Goal: Transaction & Acquisition: Purchase product/service

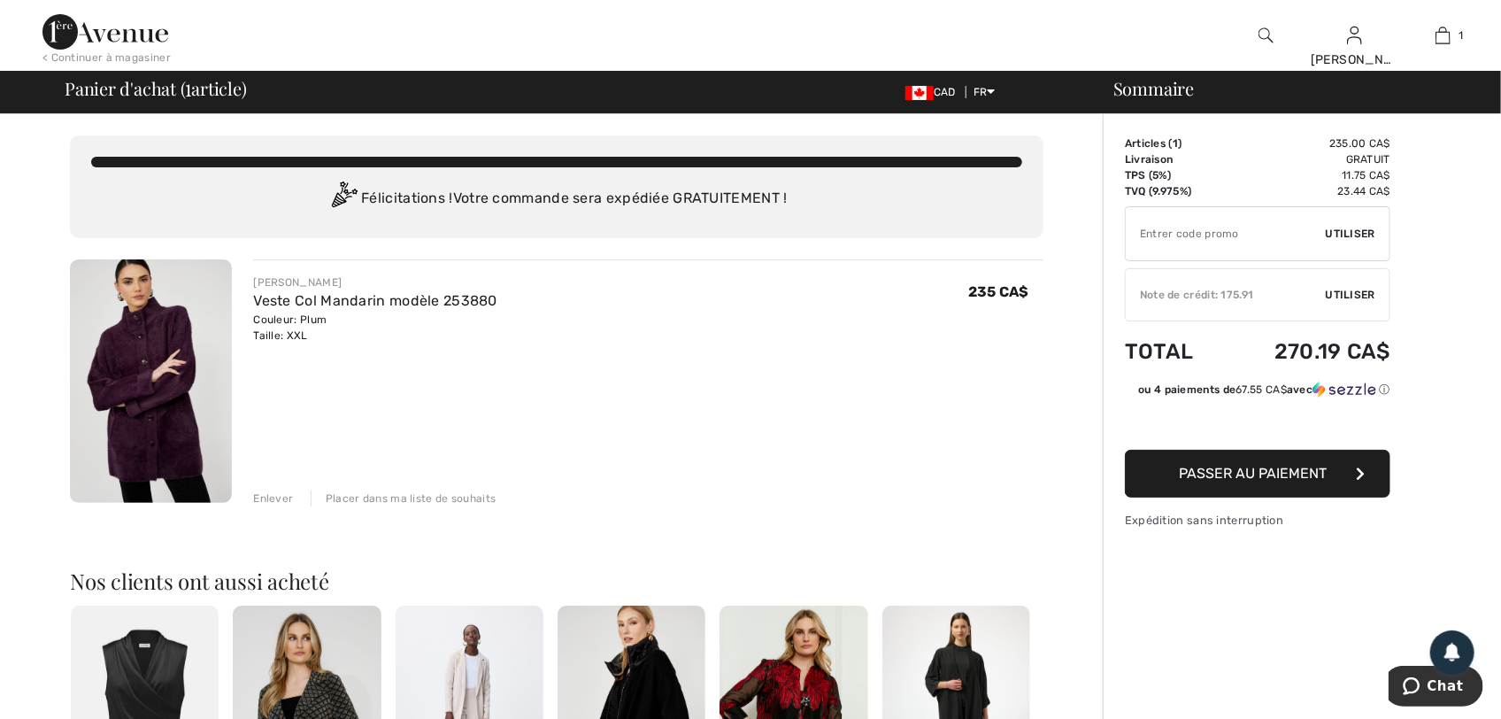
click at [936, 466] on div "[PERSON_NAME] Veste Col Mandarin modèle 253880 Couleur: Plum Taille: XXL Vente …" at bounding box center [648, 382] width 790 height 247
click at [1353, 242] on span "Utiliser" at bounding box center [1351, 234] width 50 height 16
click at [1350, 303] on span "Utiliser" at bounding box center [1351, 295] width 50 height 16
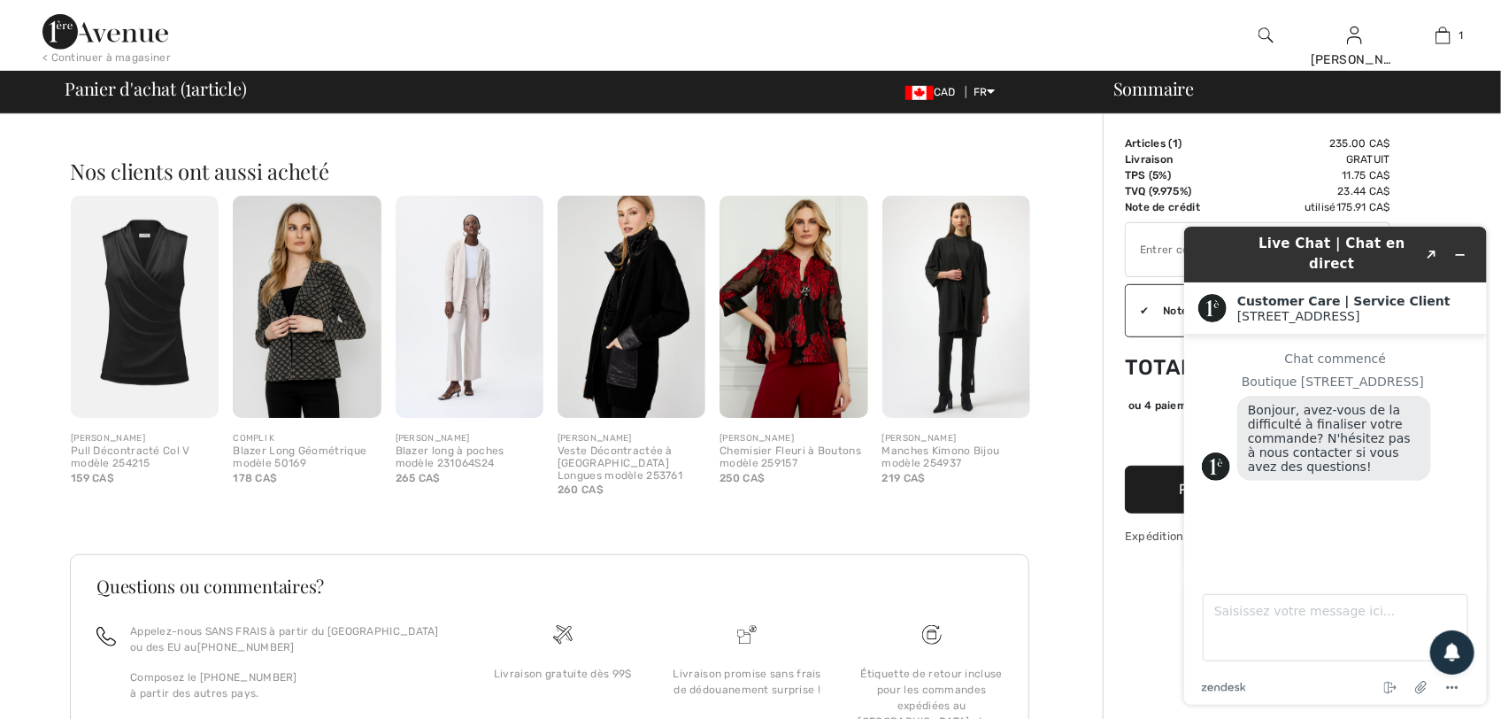
scroll to position [443, 0]
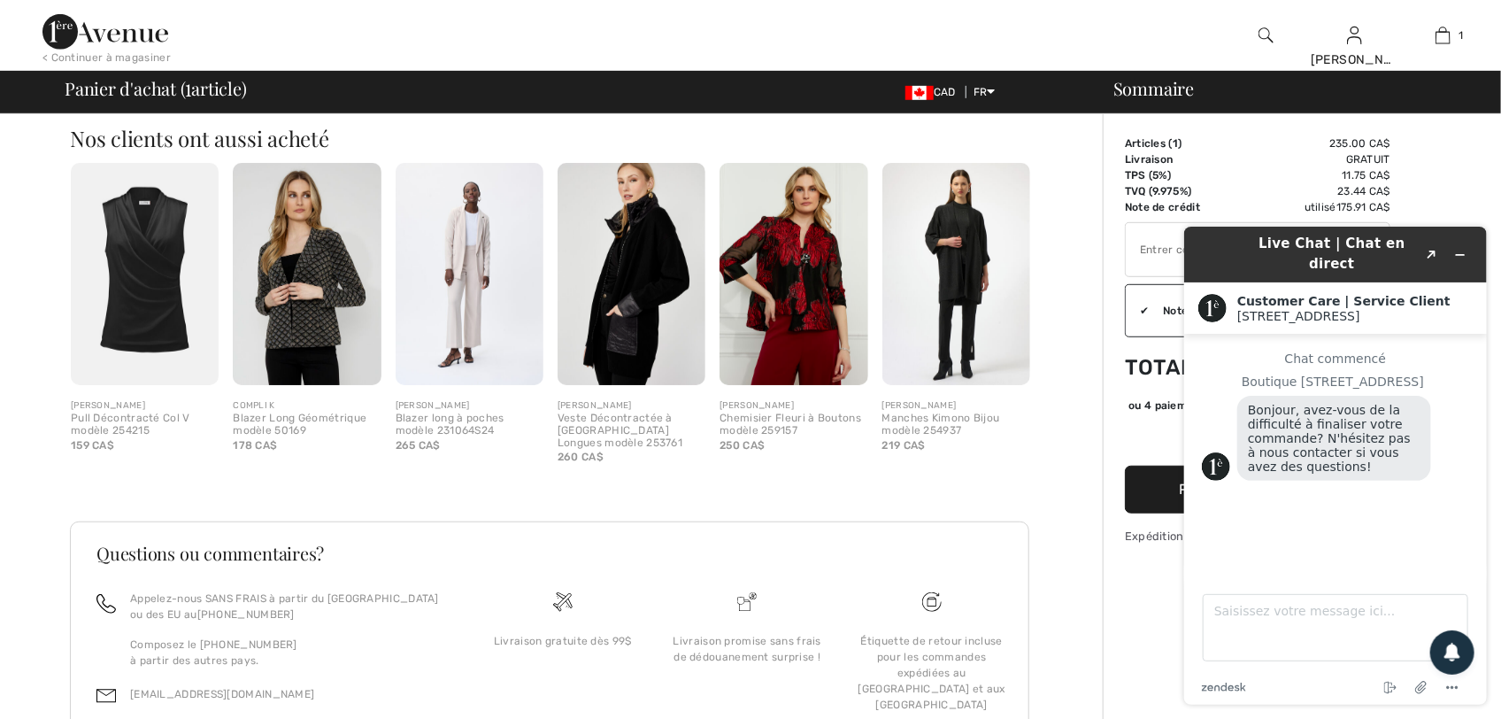
click at [1205, 242] on div "Live Chat | Chat en direct Created with Sketch." at bounding box center [1335, 254] width 278 height 42
click at [1459, 248] on icon "Réduire le widget" at bounding box center [1459, 254] width 12 height 12
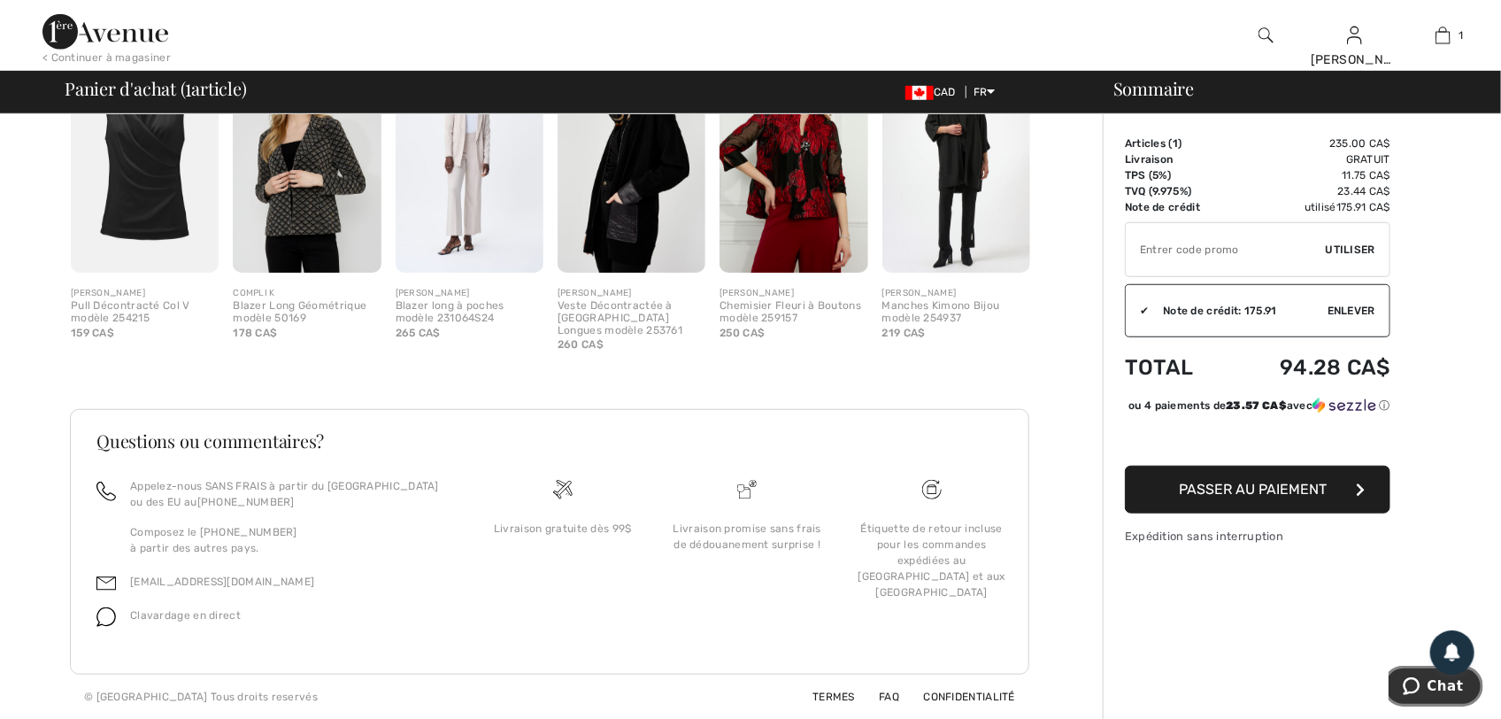
scroll to position [603, 0]
click at [1268, 497] on span "Passer au paiement" at bounding box center [1254, 489] width 148 height 17
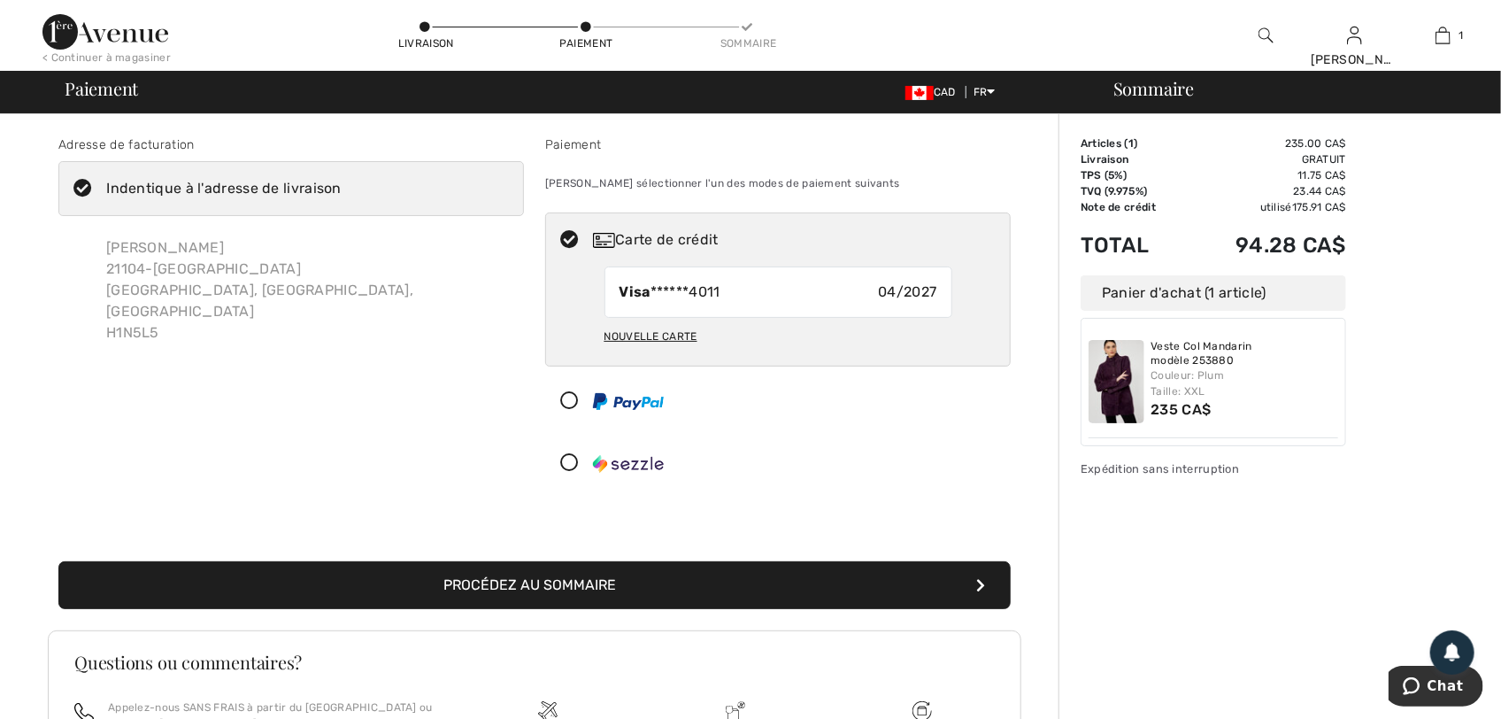
click at [545, 594] on button "Procédez au sommaire" at bounding box center [534, 585] width 952 height 48
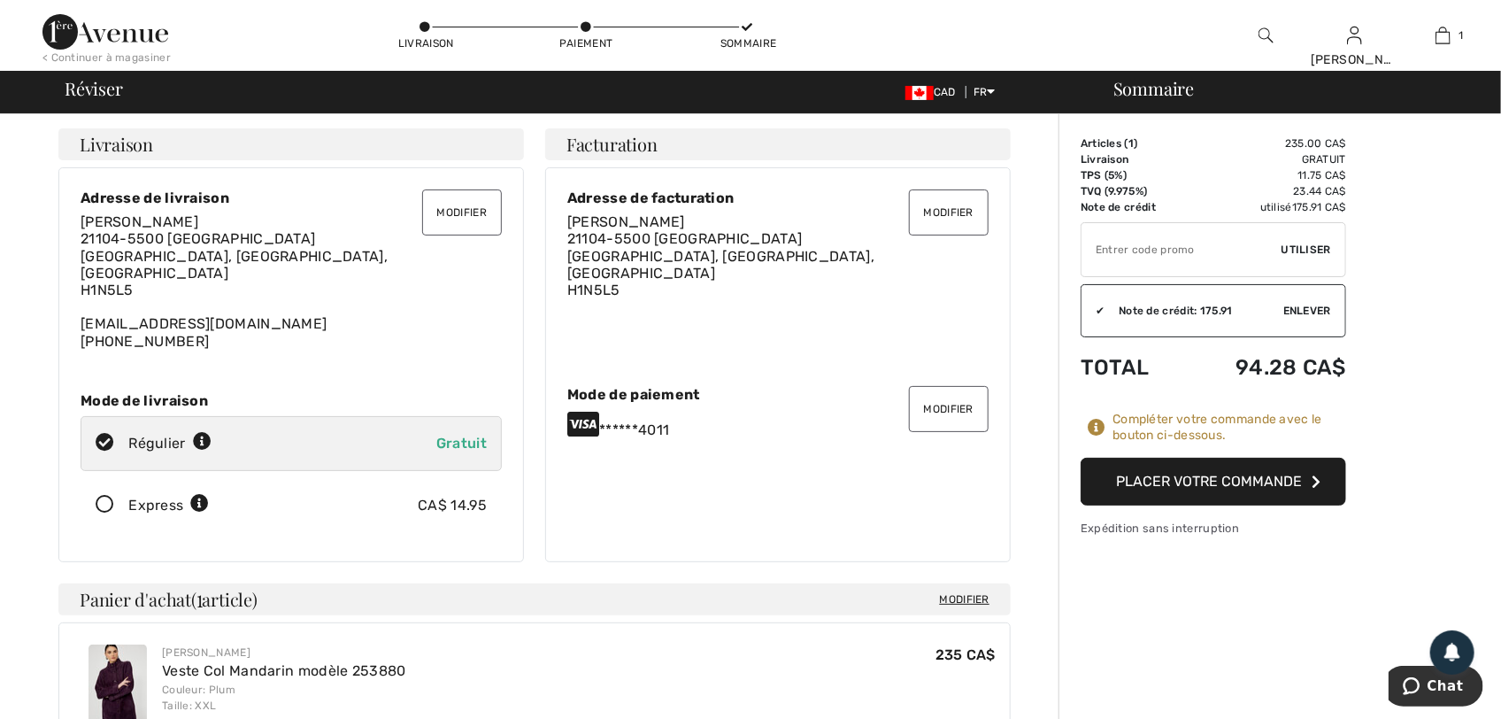
scroll to position [111, 0]
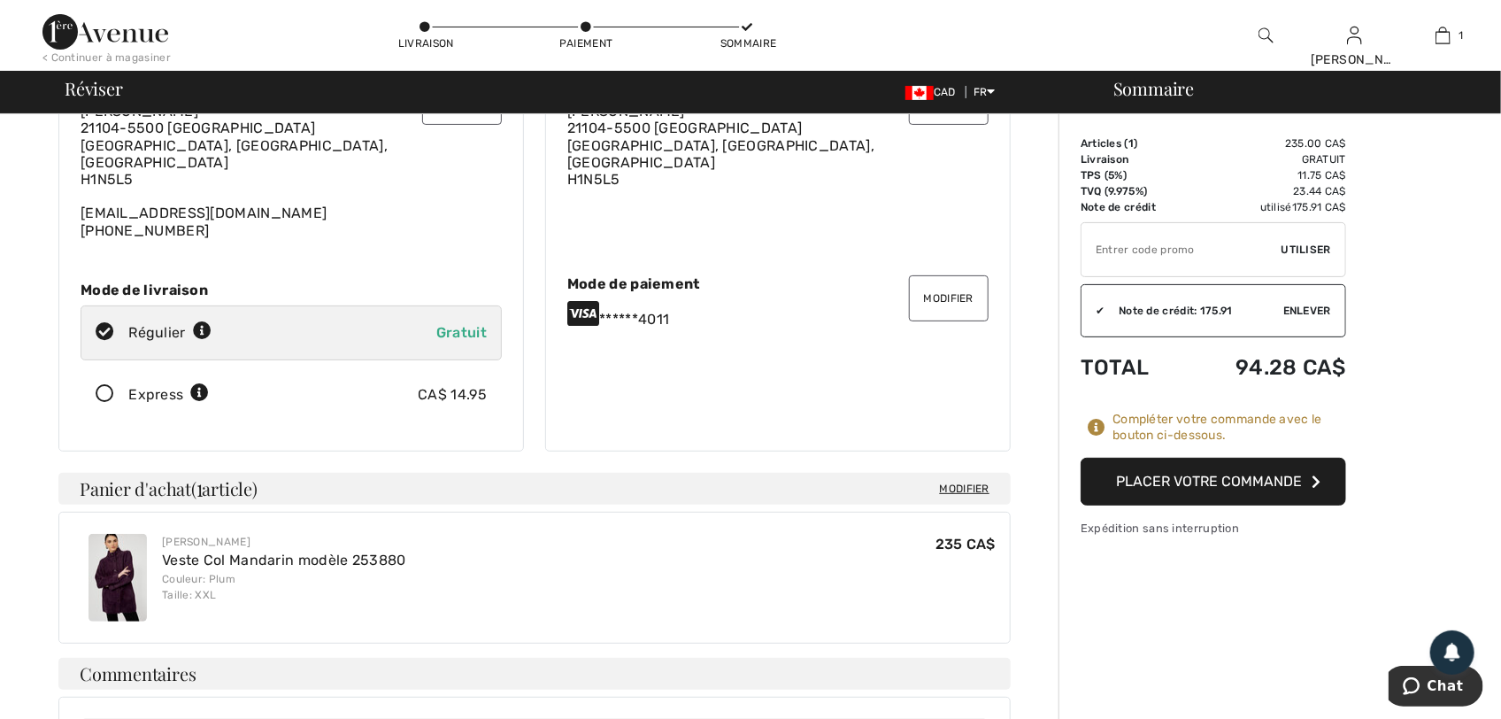
click at [1197, 496] on button "Placer votre commande" at bounding box center [1214, 482] width 266 height 48
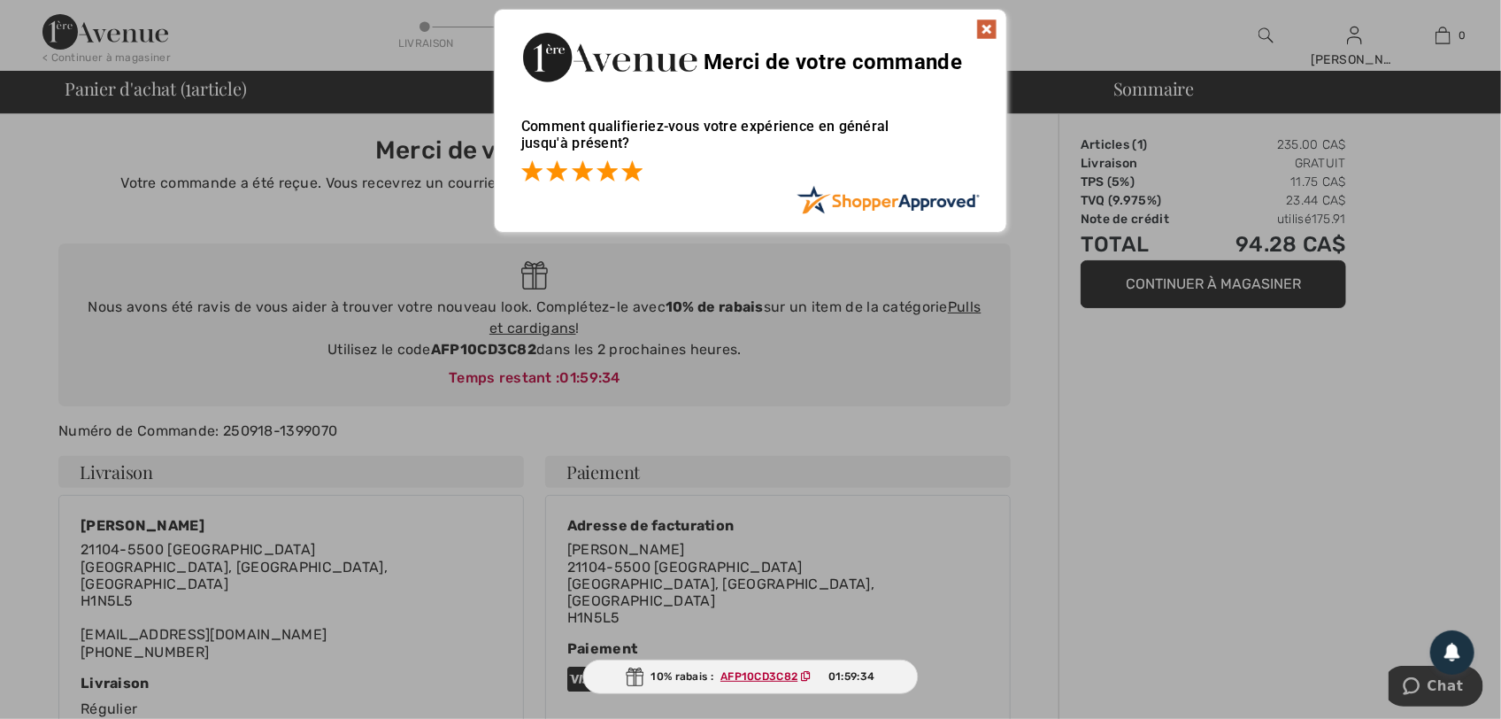
click at [628, 166] on span at bounding box center [631, 170] width 21 height 21
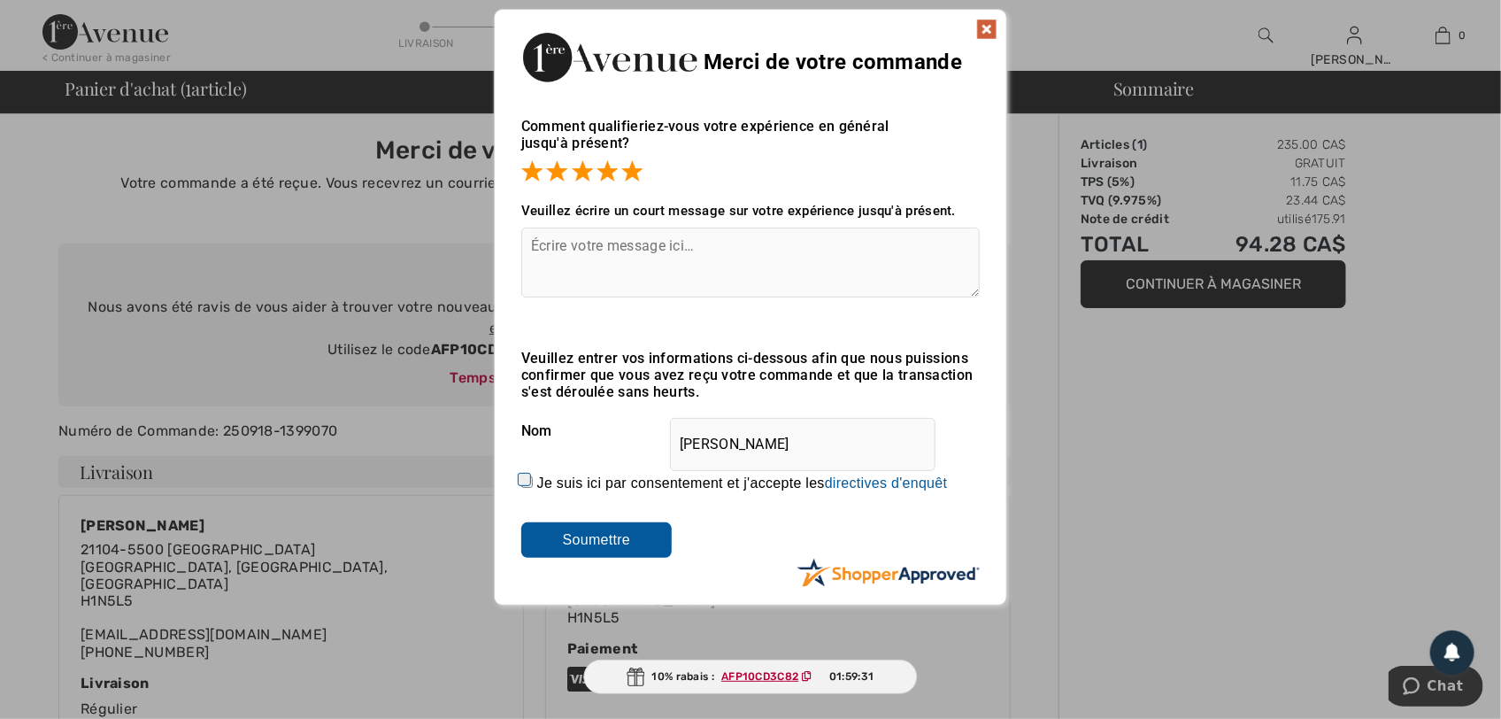
click at [699, 251] on textarea at bounding box center [750, 262] width 459 height 70
type textarea "Rapide et sans bavure au paiement."
click at [603, 536] on input "Soumettre" at bounding box center [596, 539] width 150 height 35
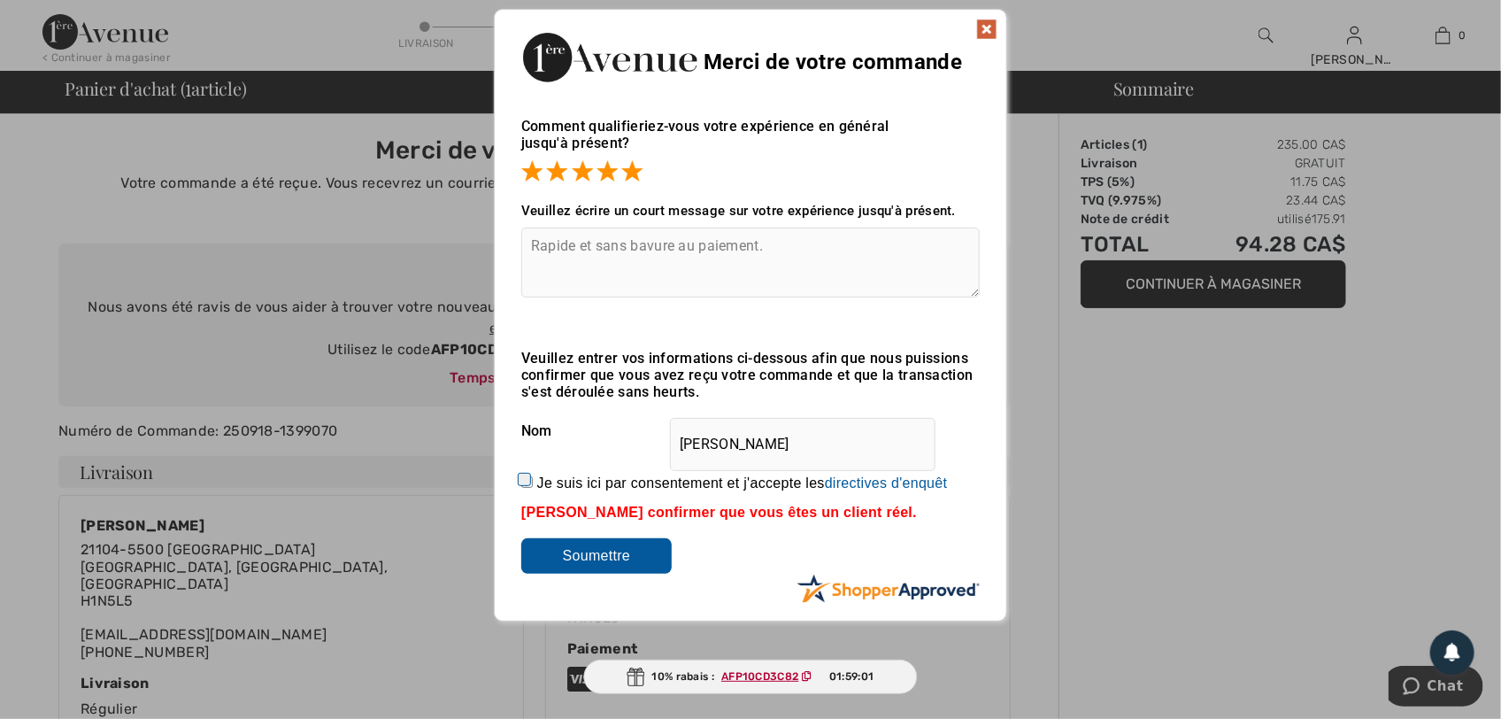
click at [727, 551] on div "Veuillez entrer vos informations ci-dessous afin que nous puissions confirmer q…" at bounding box center [750, 462] width 459 height 224
click at [523, 478] on input "Je suis ici par consentement et j'accepte les En soumettant une évaluation, vou…" at bounding box center [527, 482] width 12 height 12
checkbox input "true"
click at [593, 549] on input "Soumettre" at bounding box center [596, 555] width 150 height 35
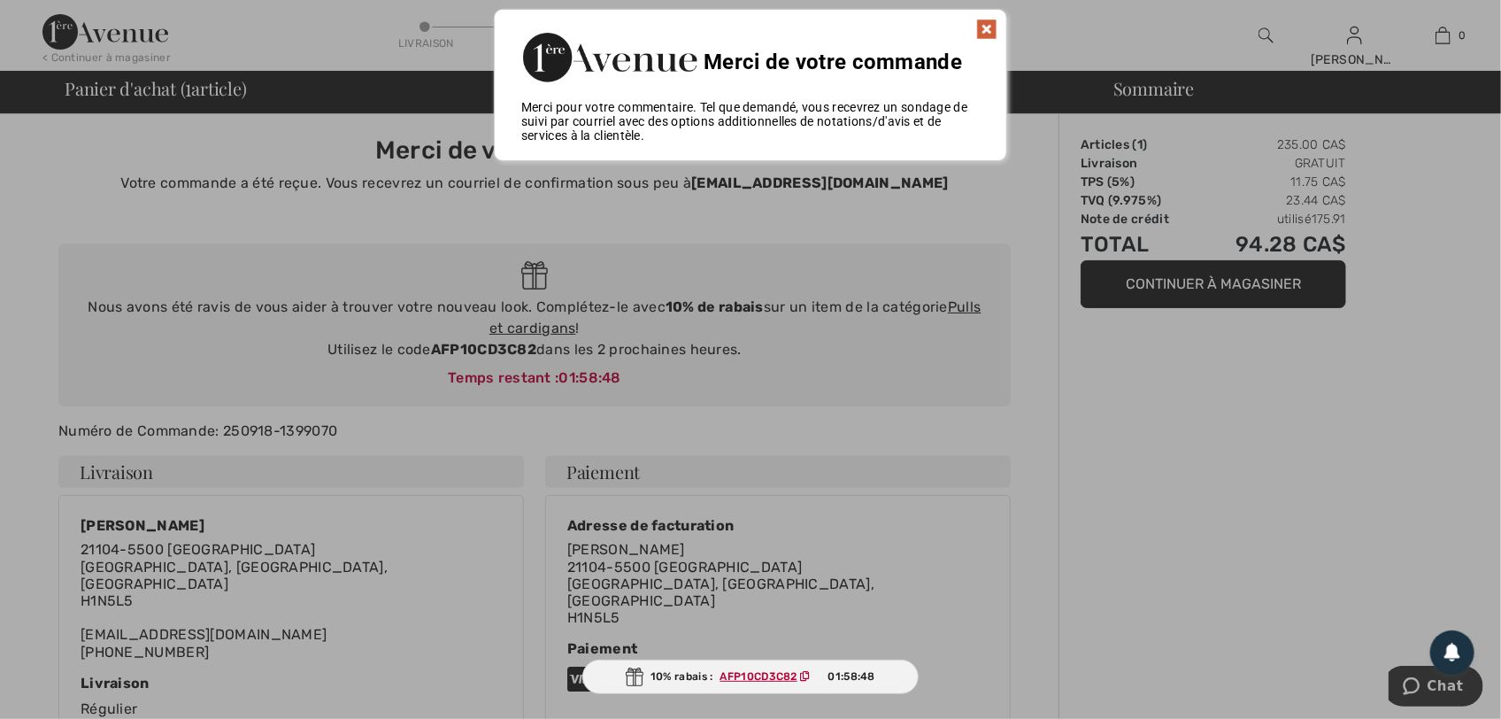
click at [762, 671] on ins "AFP10CD3C82" at bounding box center [759, 676] width 77 height 12
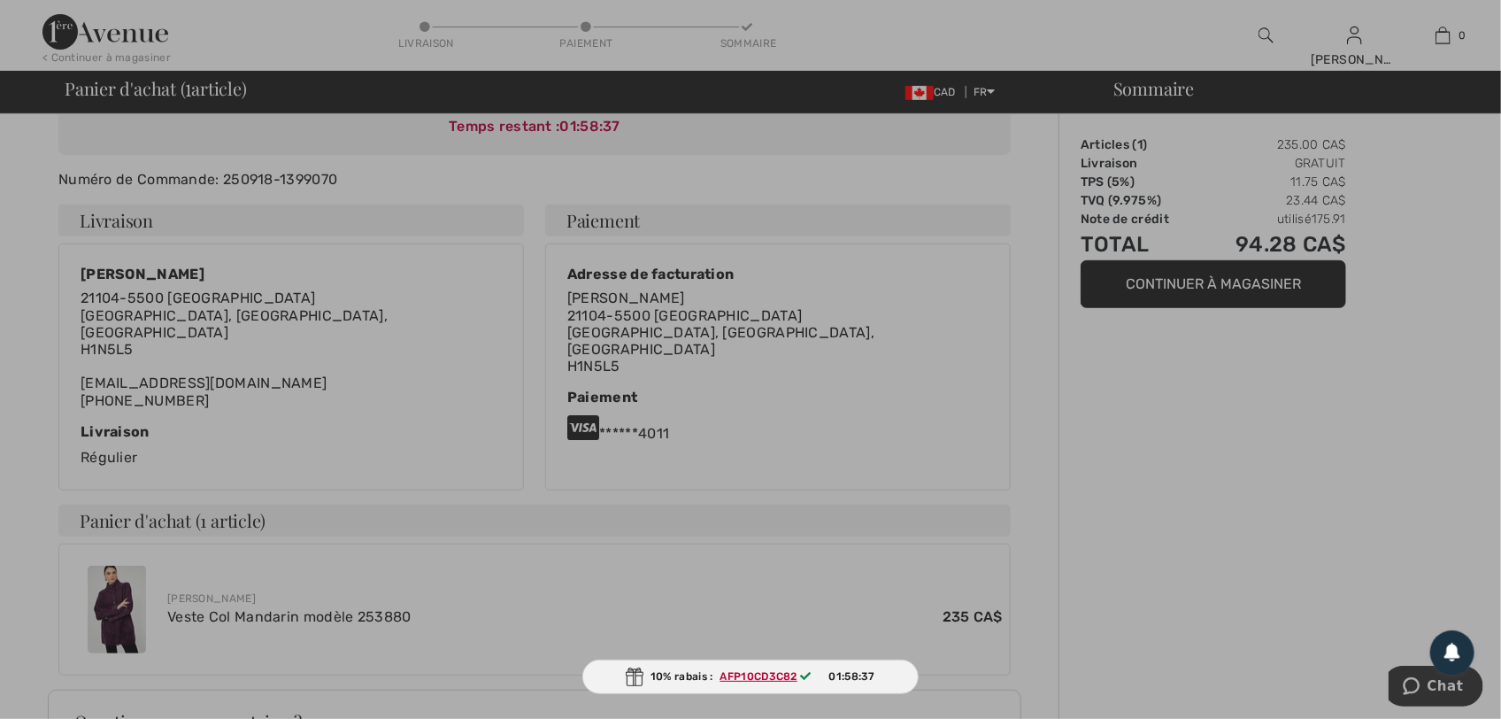
scroll to position [111, 0]
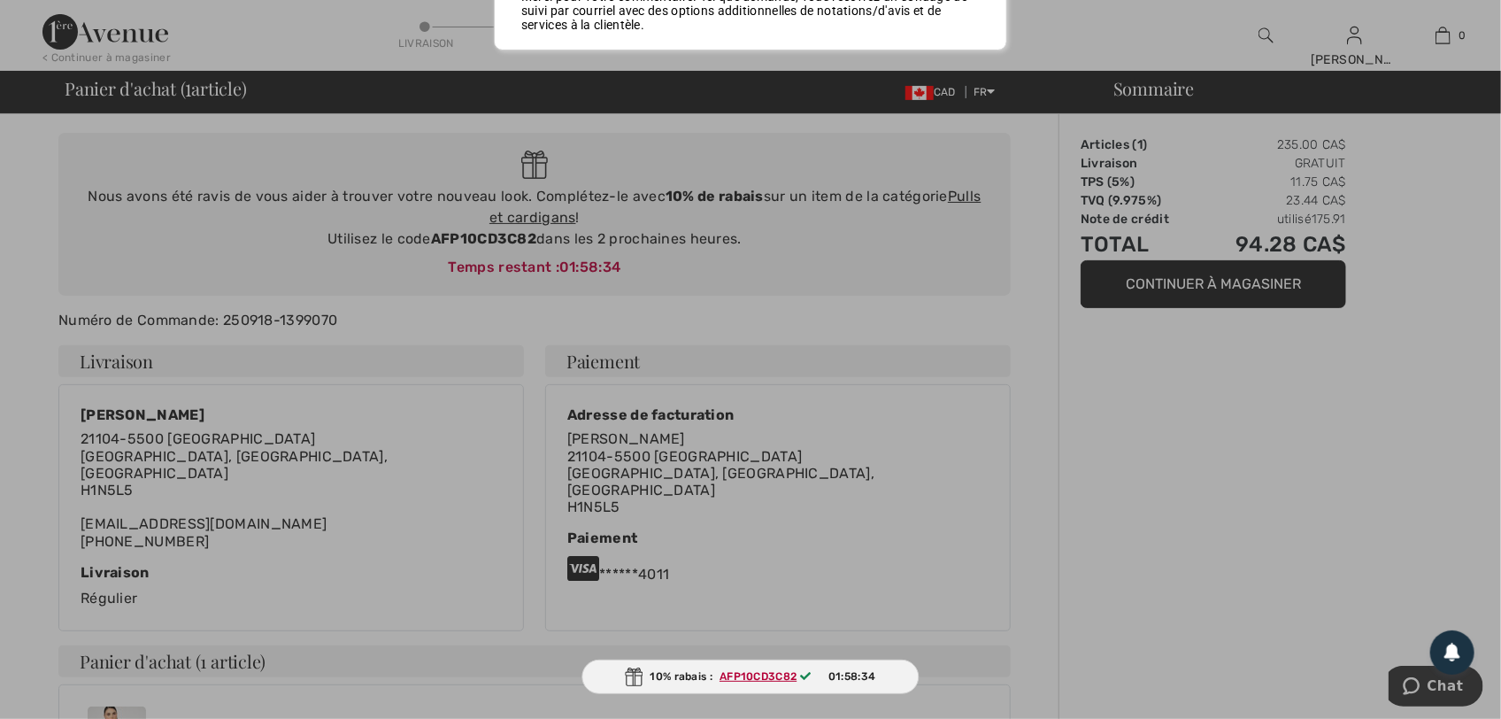
click at [1231, 545] on div at bounding box center [750, 359] width 1501 height 719
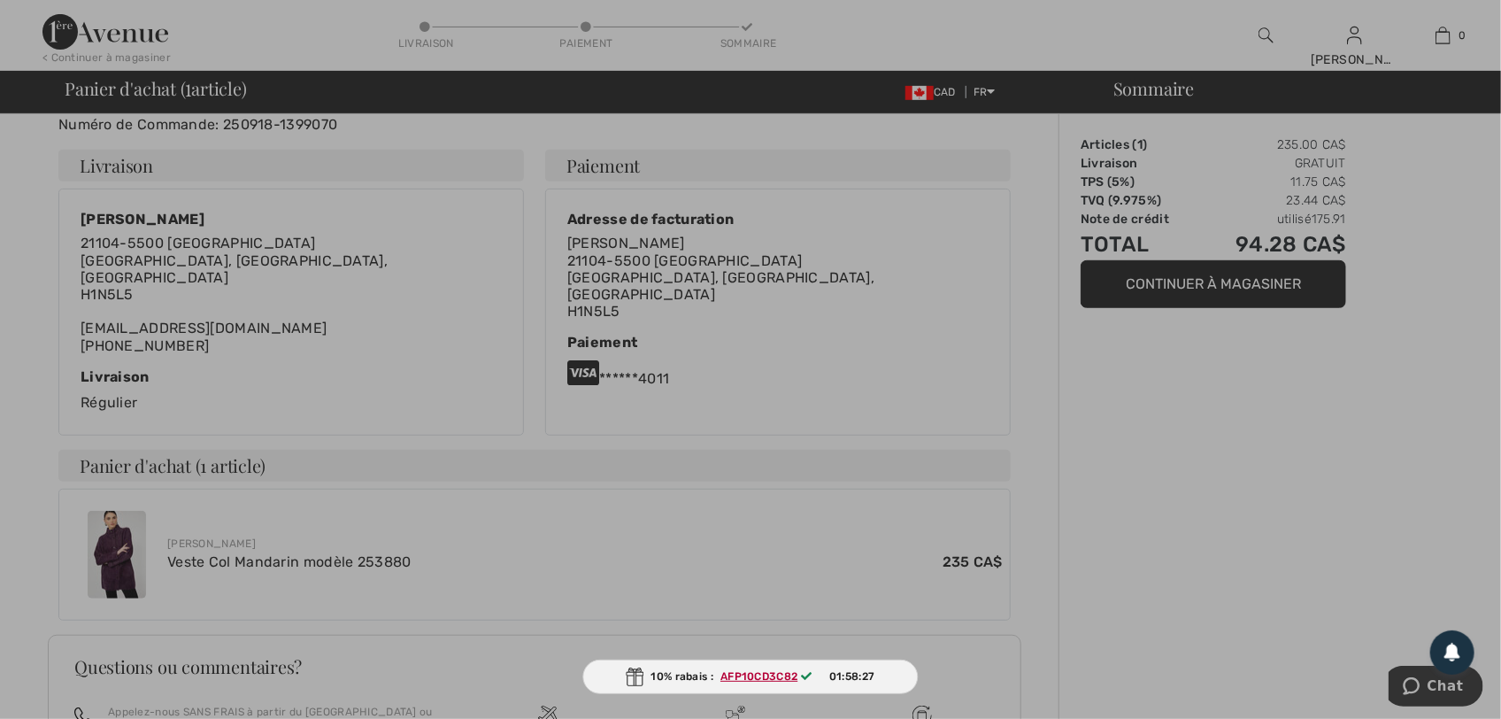
scroll to position [443, 0]
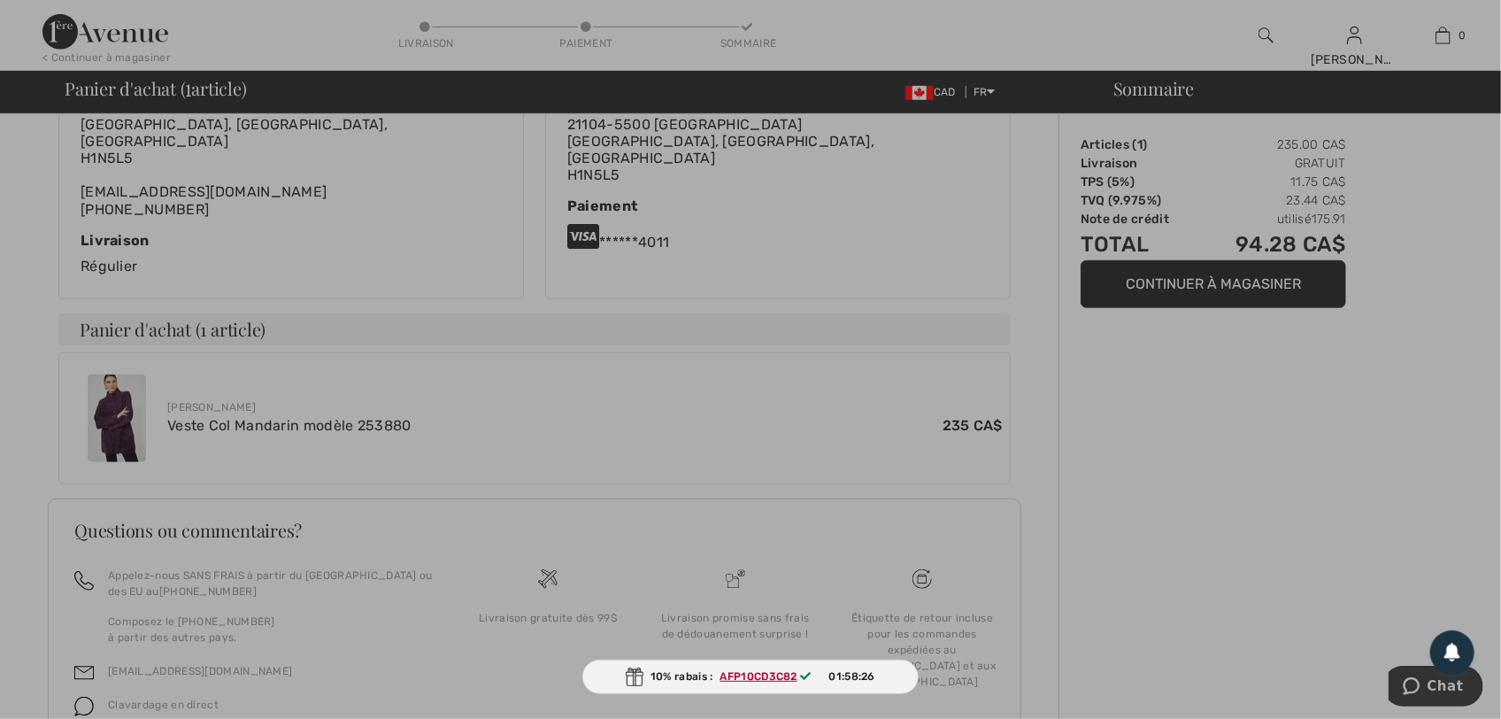
click at [751, 675] on ins "AFP10CD3C82" at bounding box center [759, 676] width 77 height 12
click at [853, 320] on div at bounding box center [750, 359] width 1501 height 719
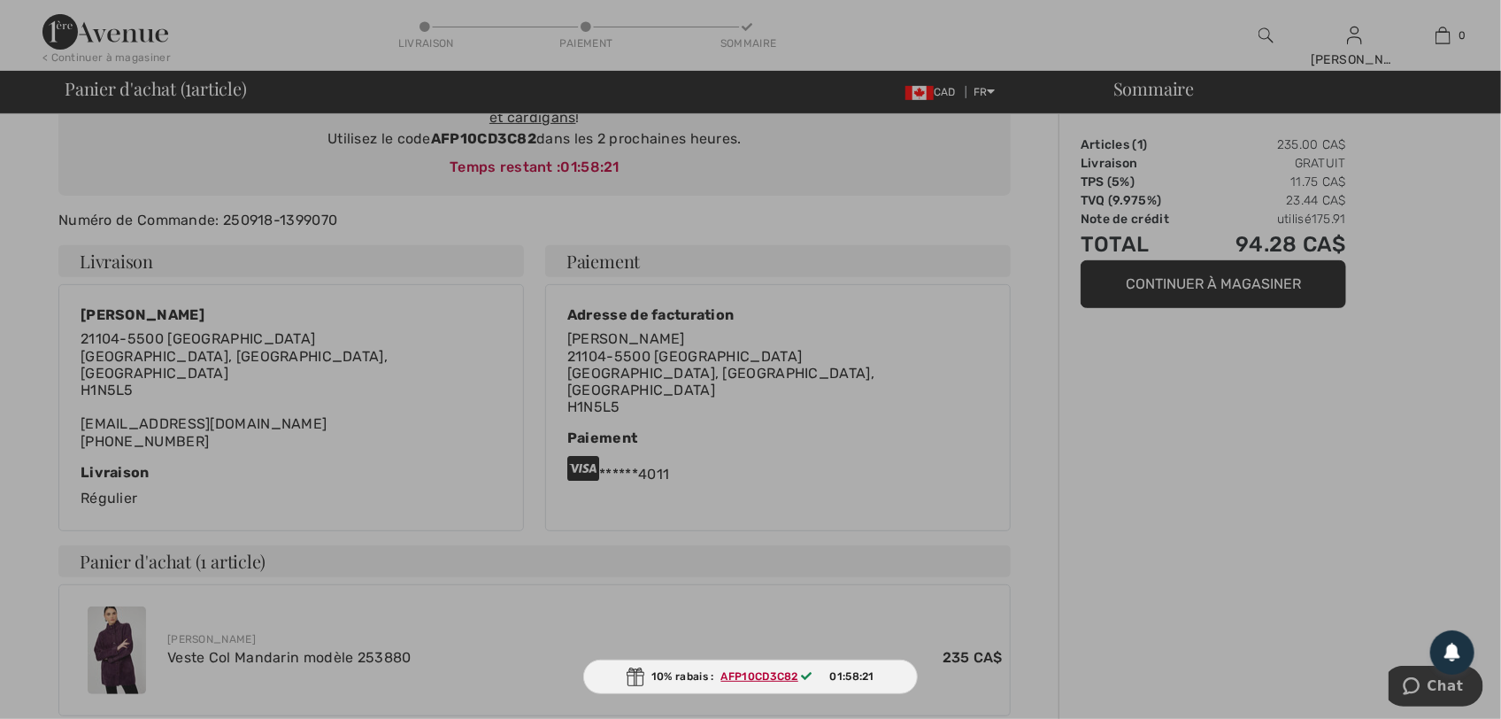
scroll to position [0, 0]
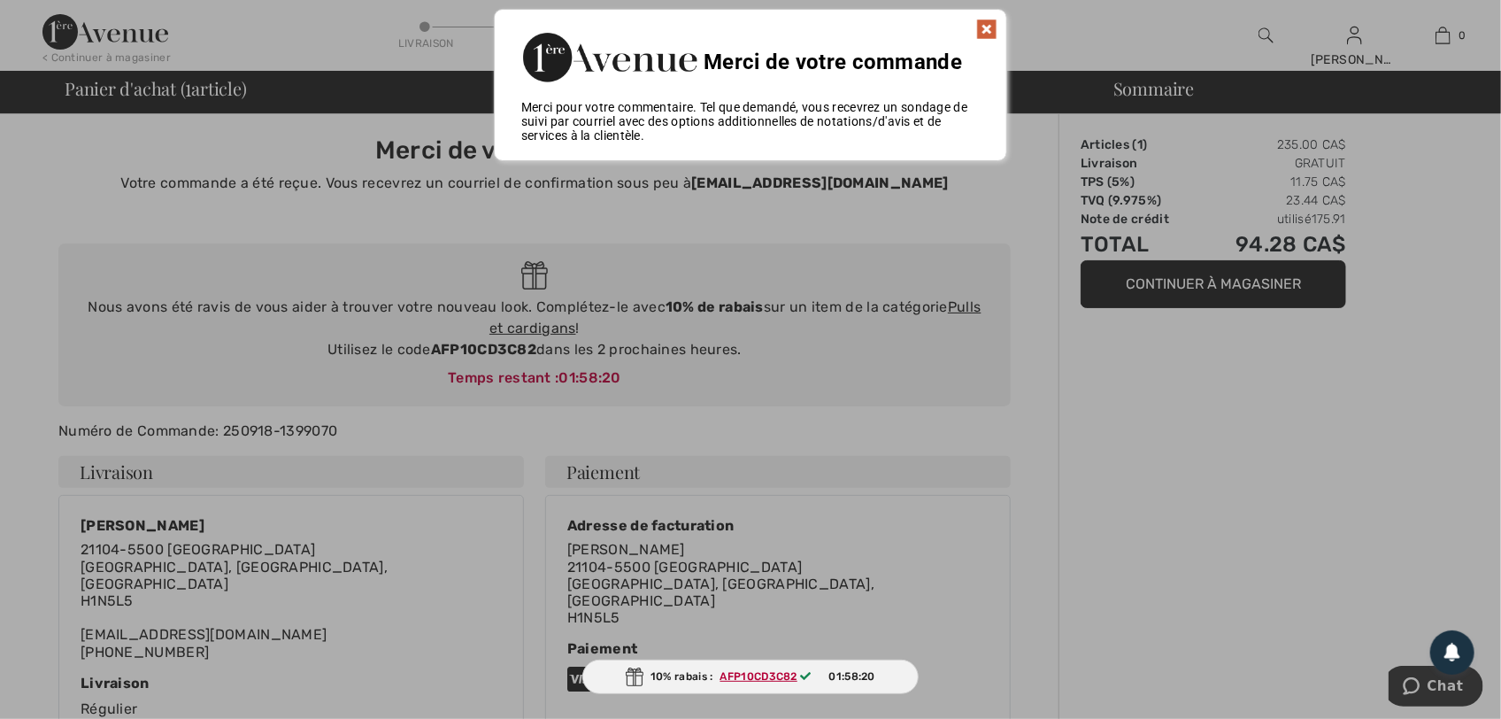
click at [990, 23] on img at bounding box center [986, 29] width 21 height 21
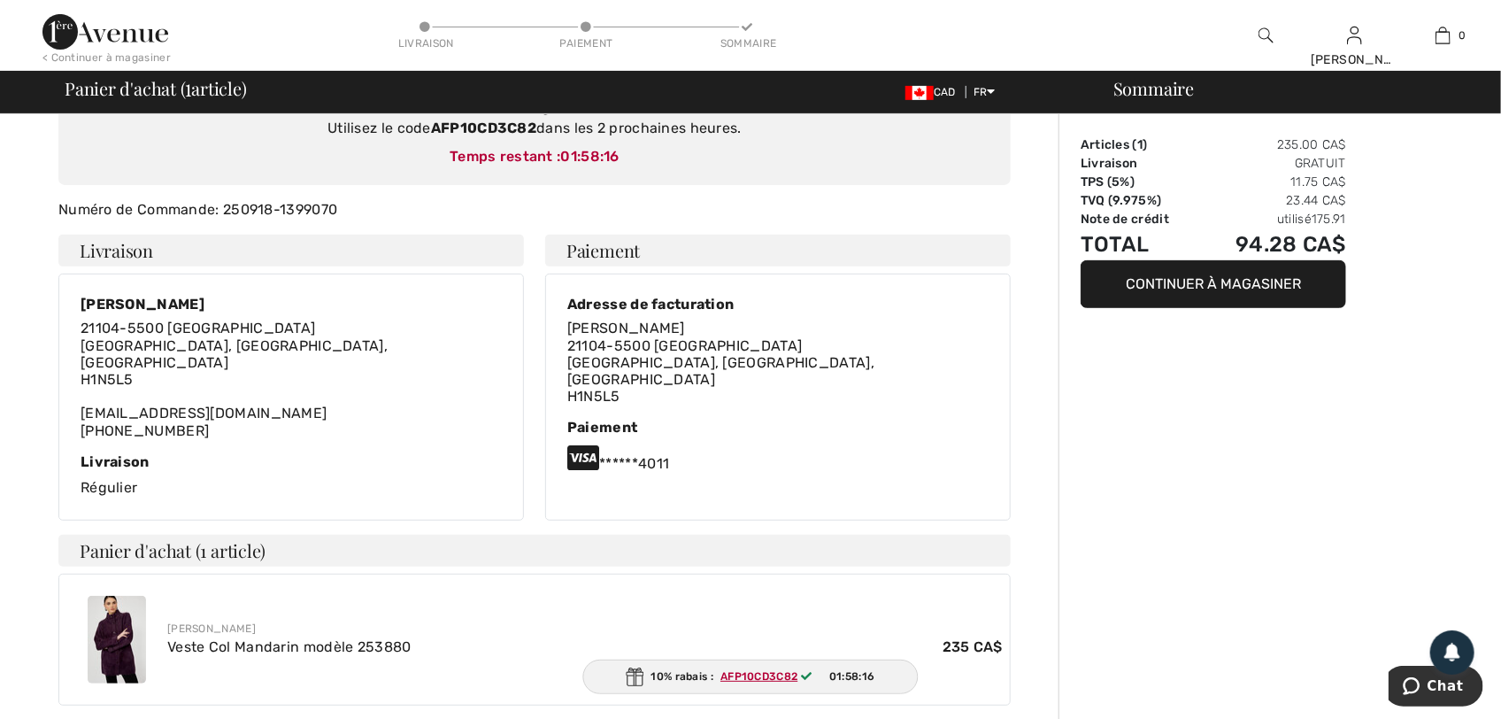
scroll to position [542, 0]
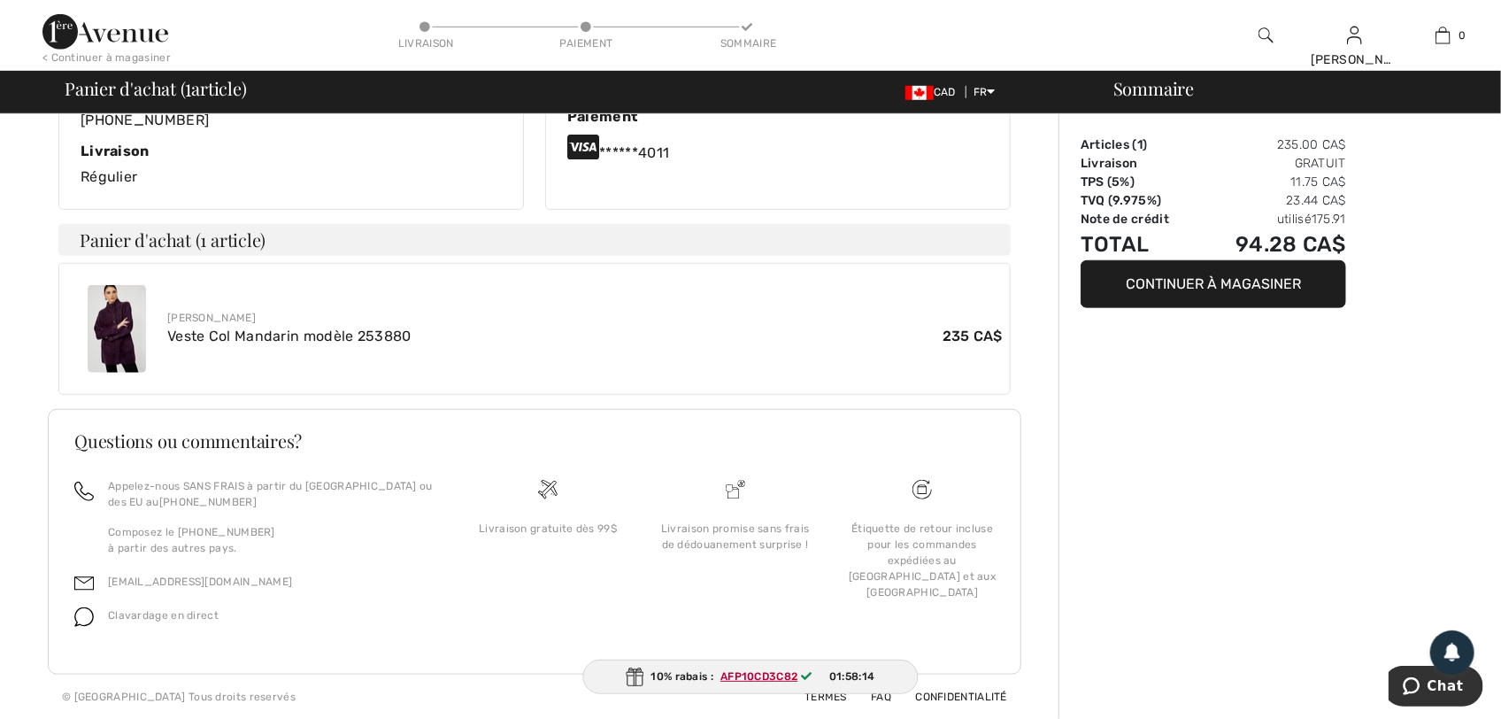
click at [627, 673] on img at bounding box center [636, 676] width 18 height 19
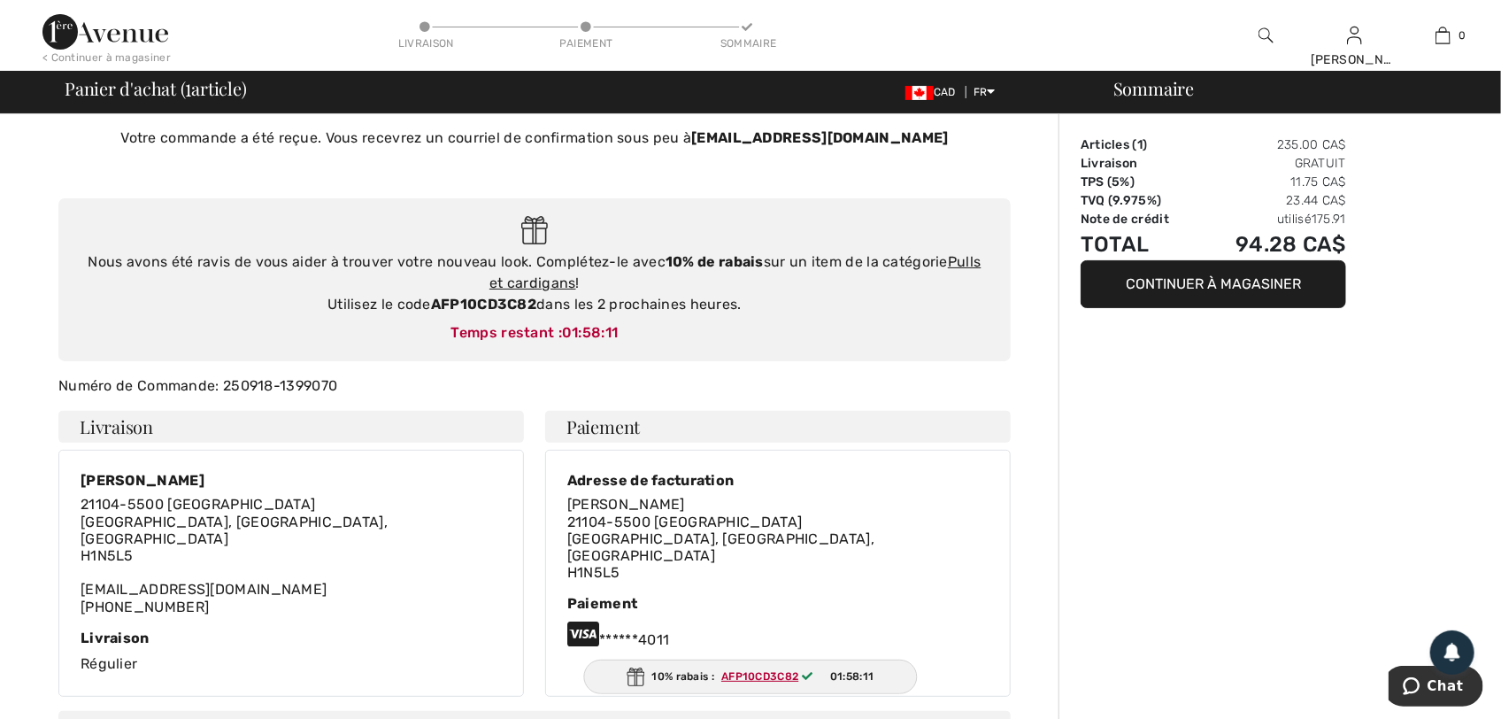
scroll to position [0, 0]
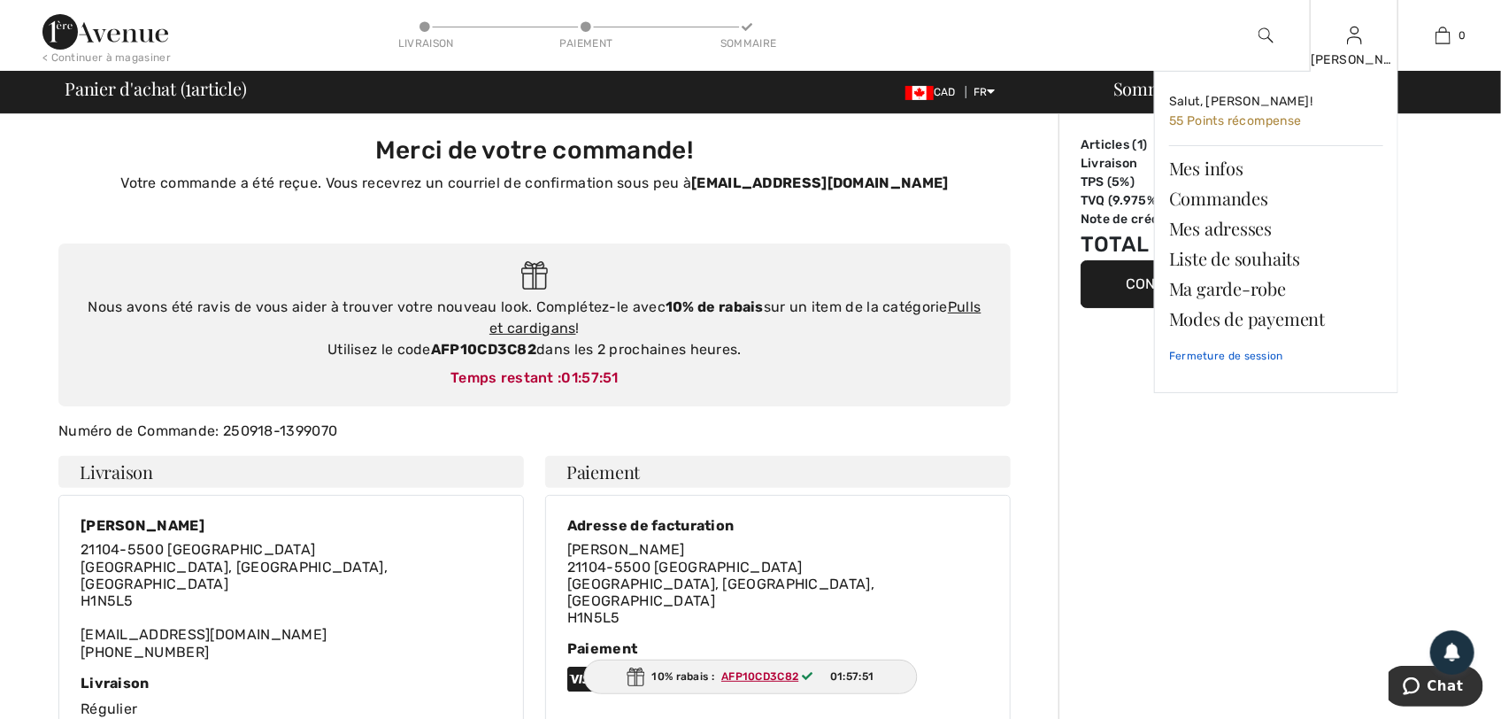
click at [1279, 354] on link "Fermeture de session" at bounding box center [1276, 356] width 214 height 44
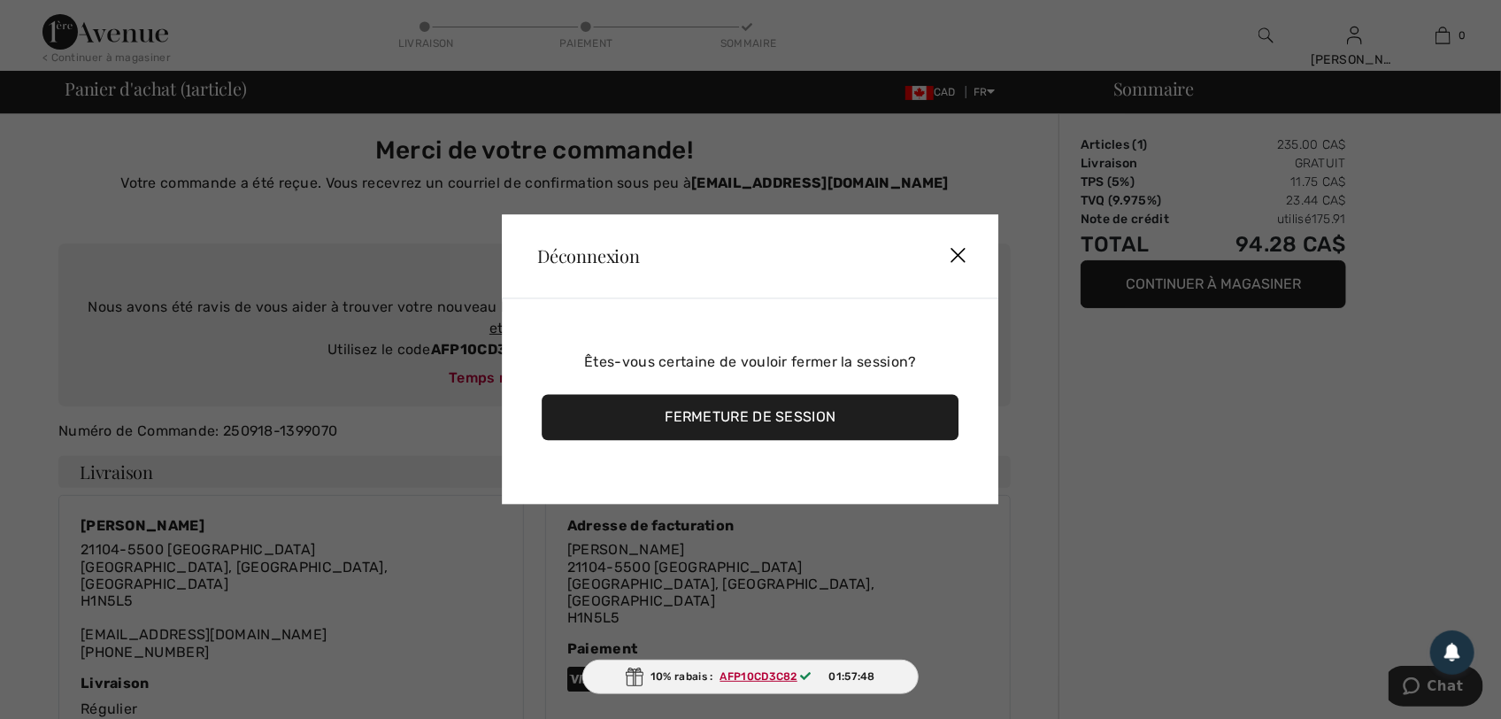
click at [824, 416] on div "Fermeture de session" at bounding box center [750, 418] width 417 height 46
